Goal: Task Accomplishment & Management: Manage account settings

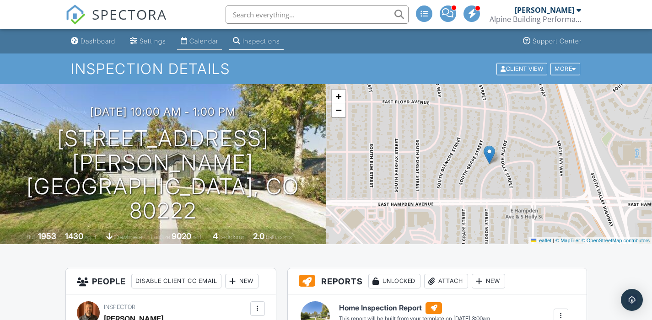
click at [203, 42] on div "Calendar" at bounding box center [204, 41] width 29 height 8
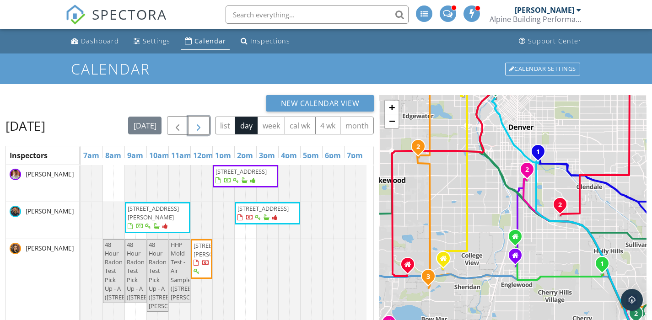
click at [204, 125] on span "button" at bounding box center [198, 125] width 11 height 11
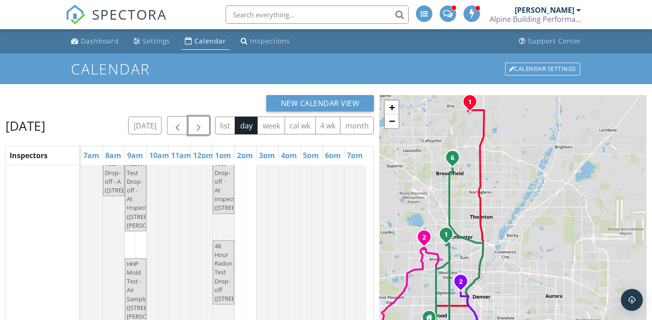
click at [204, 126] on span "button" at bounding box center [198, 125] width 11 height 11
